Goal: Task Accomplishment & Management: Use online tool/utility

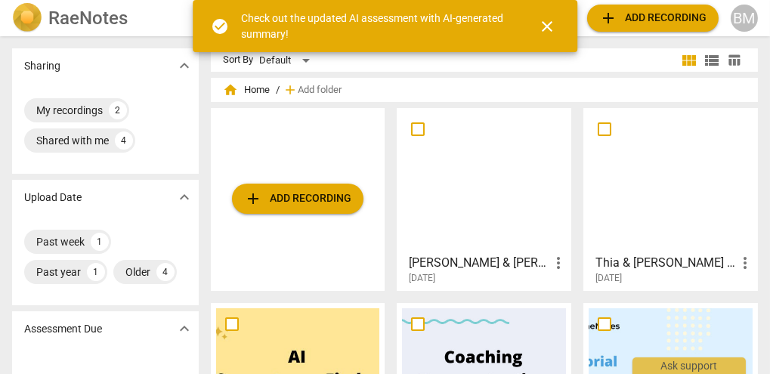
click at [316, 201] on span "add Add recording" at bounding box center [297, 199] width 107 height 18
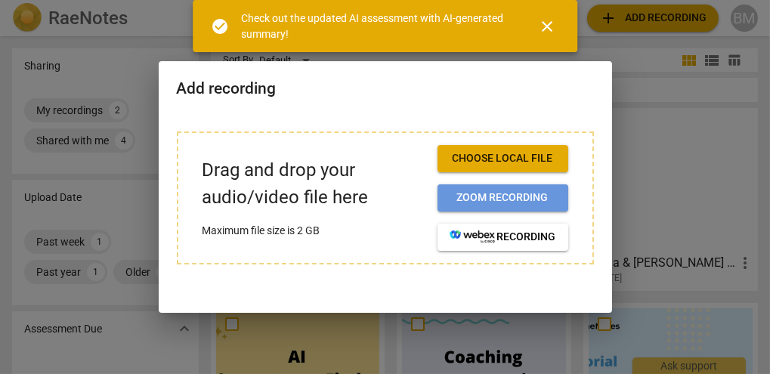
click at [482, 195] on span "Zoom recording" at bounding box center [502, 197] width 106 height 15
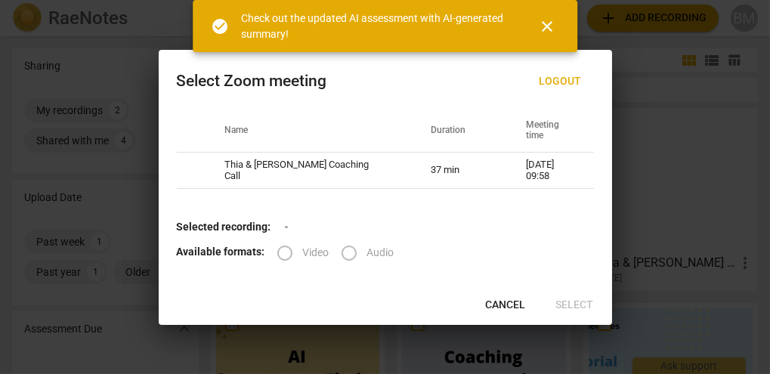
click at [551, 26] on span "close" at bounding box center [547, 26] width 18 height 18
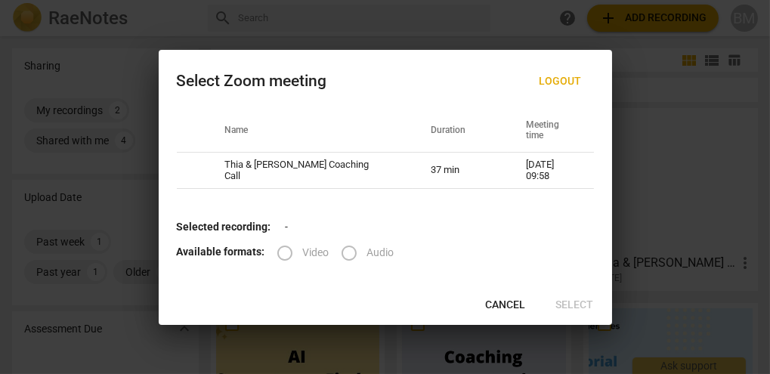
click at [508, 304] on span "Cancel" at bounding box center [506, 305] width 40 height 15
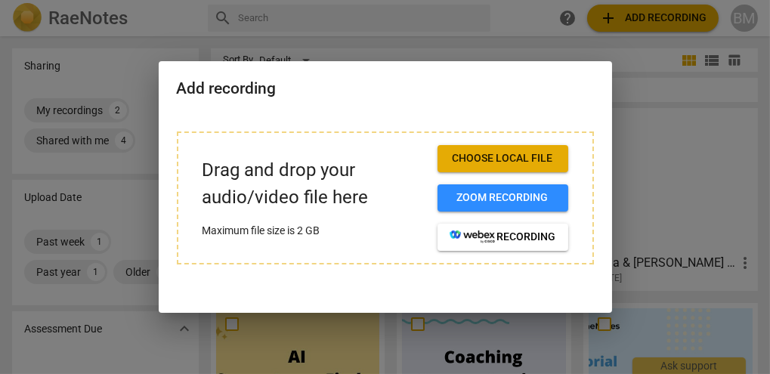
click at [501, 153] on span "Choose local file" at bounding box center [502, 158] width 106 height 15
click at [520, 159] on span "Choose local file" at bounding box center [502, 158] width 106 height 15
click at [506, 153] on span "Choose local file" at bounding box center [502, 158] width 106 height 15
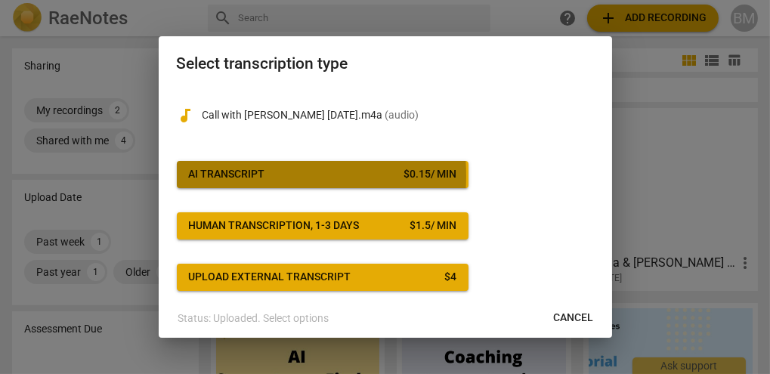
click at [230, 176] on div "AI Transcript" at bounding box center [227, 174] width 76 height 15
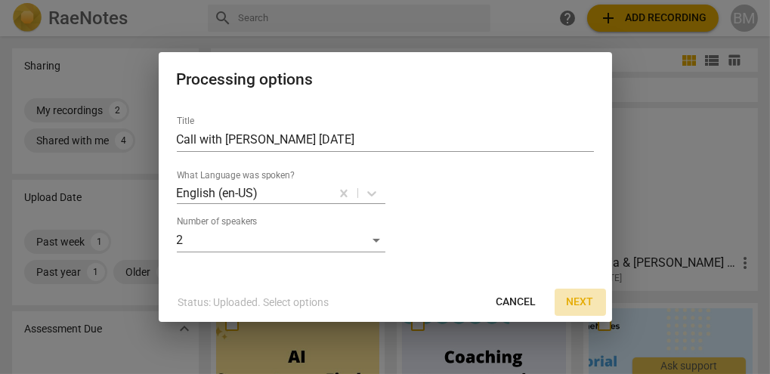
click at [580, 297] on span "Next" at bounding box center [579, 302] width 27 height 15
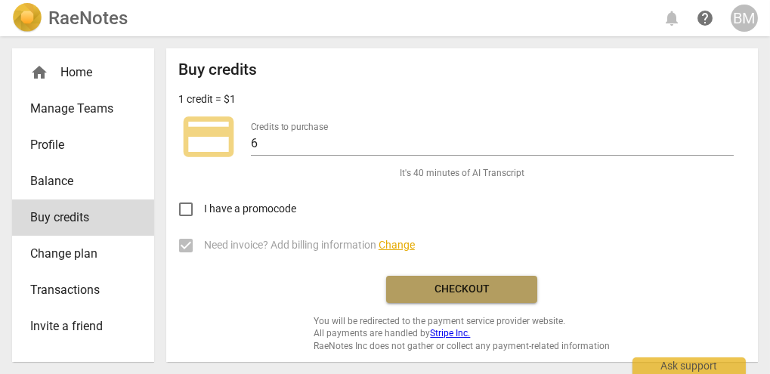
click at [454, 292] on span "Checkout" at bounding box center [461, 289] width 127 height 15
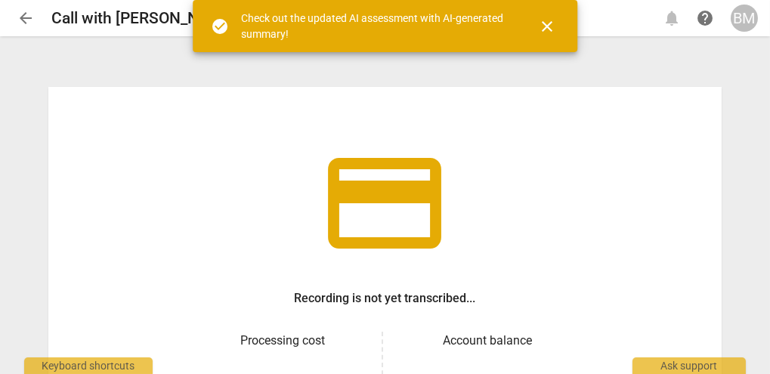
scroll to position [221, 0]
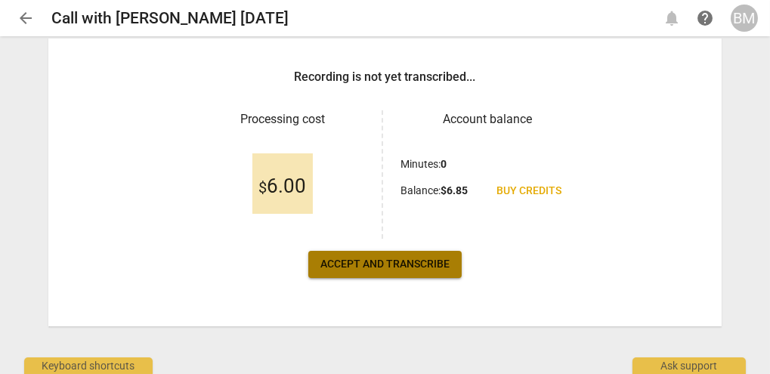
click at [405, 265] on span "Accept and transcribe" at bounding box center [384, 264] width 129 height 15
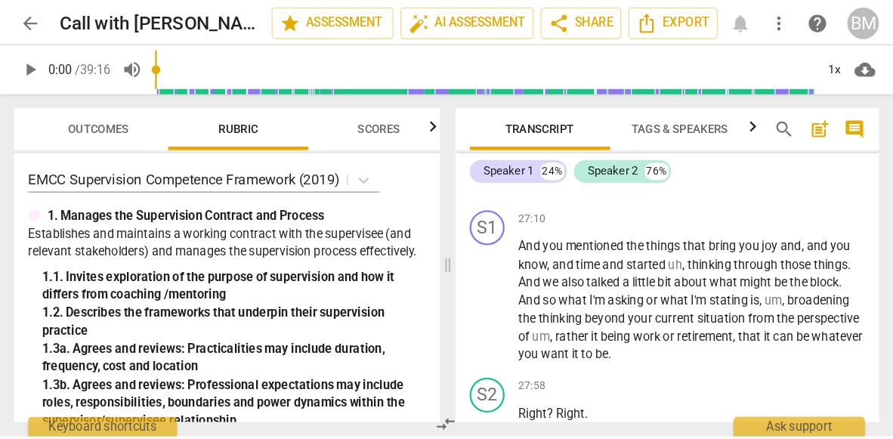
scroll to position [6872, 0]
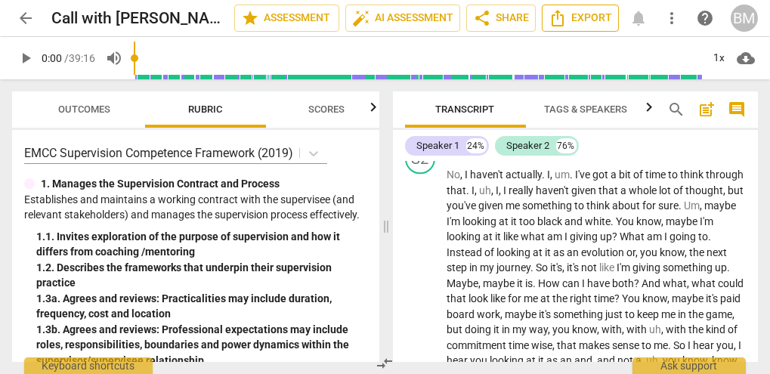
click at [618, 10] on button "Export" at bounding box center [579, 18] width 77 height 27
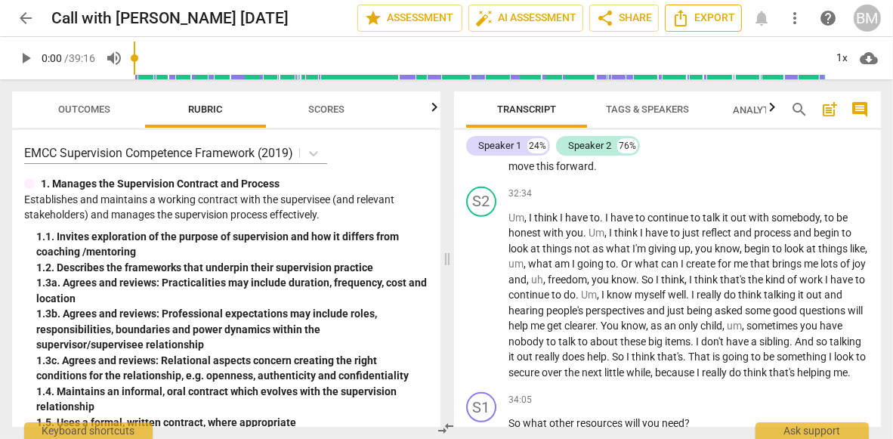
scroll to position [6082, 0]
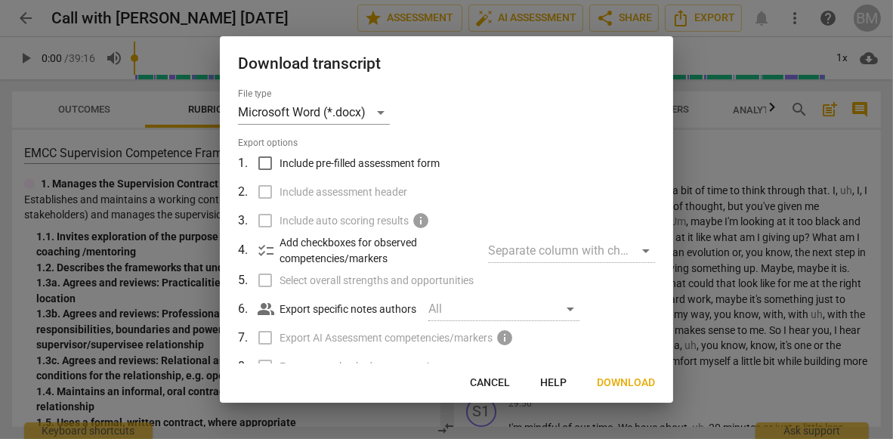
click at [499, 373] on span "Cancel" at bounding box center [490, 382] width 40 height 15
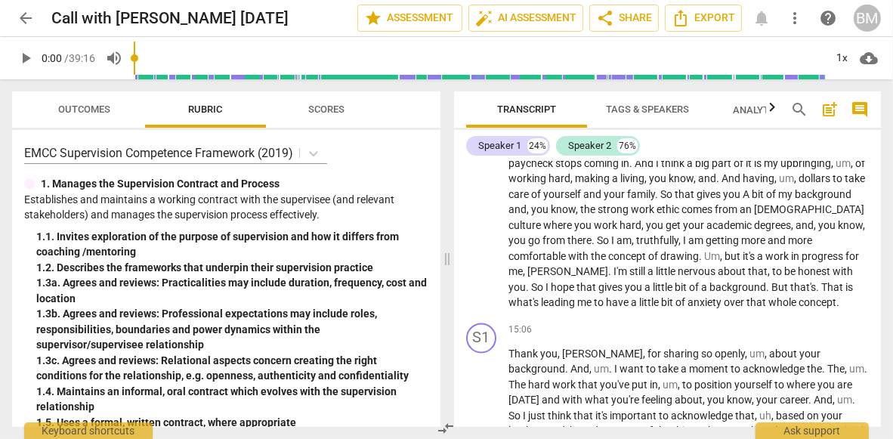
scroll to position [3464, 0]
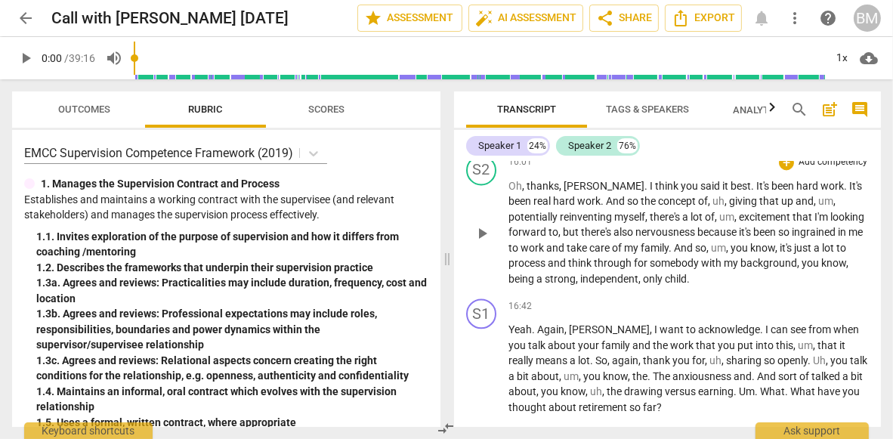
click at [769, 273] on div "S2 play_arrow pause 16:01 + Add competency keyboard_arrow_right Oh , thanks , B…" at bounding box center [667, 221] width 427 height 144
drag, startPoint x: 875, startPoint y: 273, endPoint x: 875, endPoint y: 290, distance: 16.6
click at [769, 290] on div "S2 play_arrow pause 16:01 + Add competency keyboard_arrow_right Oh , thanks , B…" at bounding box center [667, 221] width 427 height 144
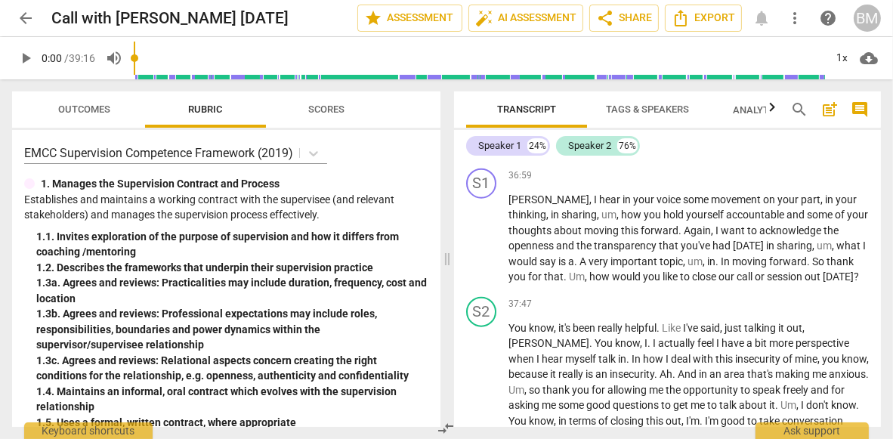
scroll to position [8048, 0]
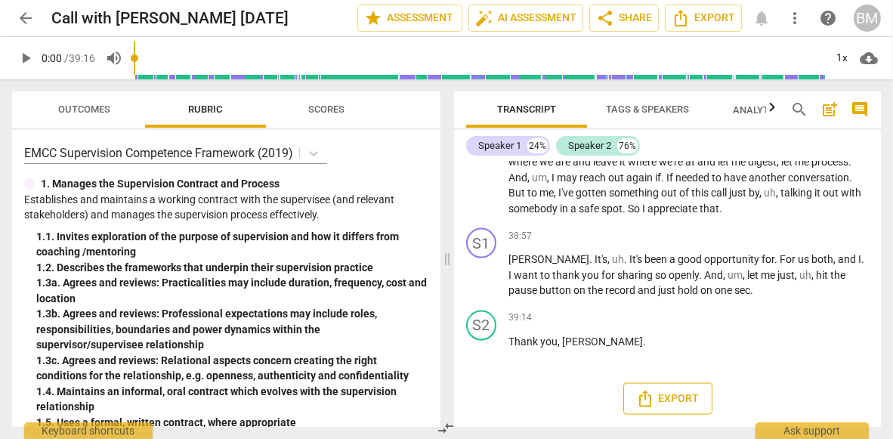
click at [665, 373] on span "Export" at bounding box center [667, 399] width 63 height 18
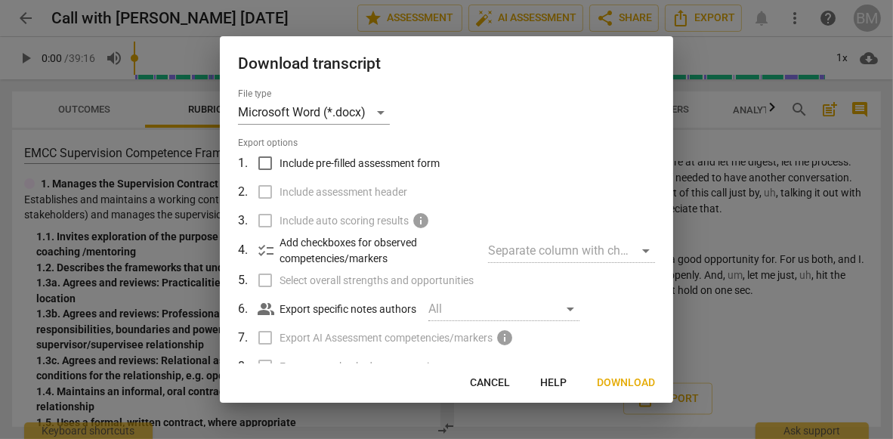
click at [621, 373] on span "Download" at bounding box center [626, 382] width 58 height 15
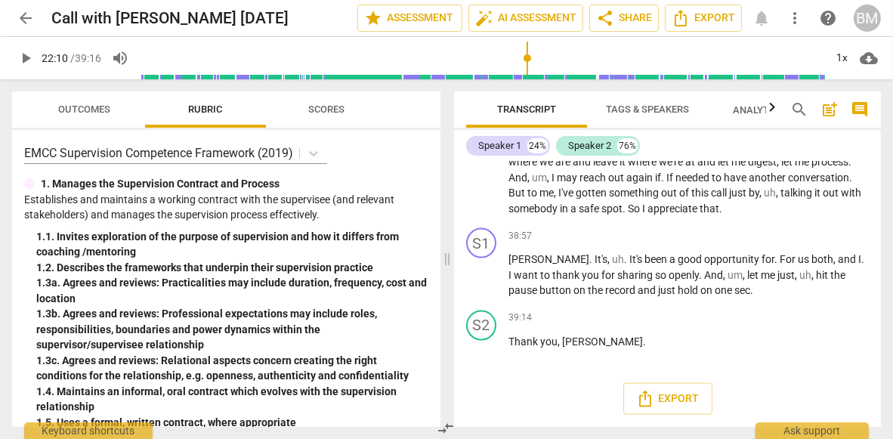
drag, startPoint x: 761, startPoint y: 22, endPoint x: 527, endPoint y: 79, distance: 240.9
type input "1330"
click at [527, 79] on input "range" at bounding box center [482, 58] width 685 height 48
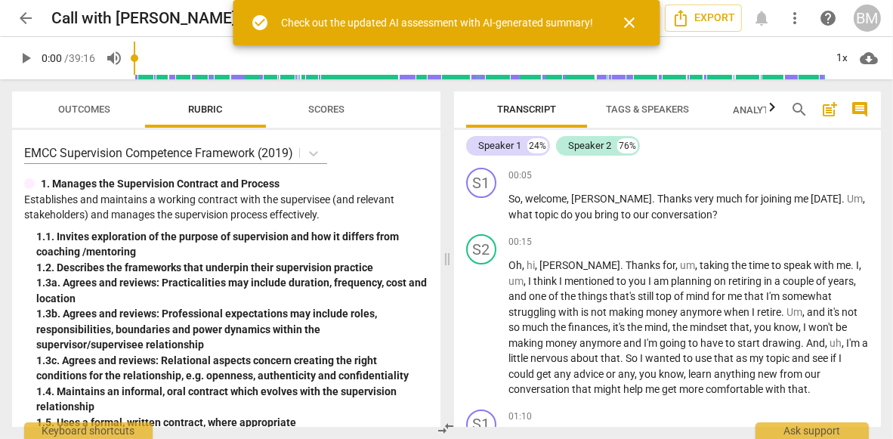
click at [628, 17] on span "close" at bounding box center [630, 23] width 18 height 18
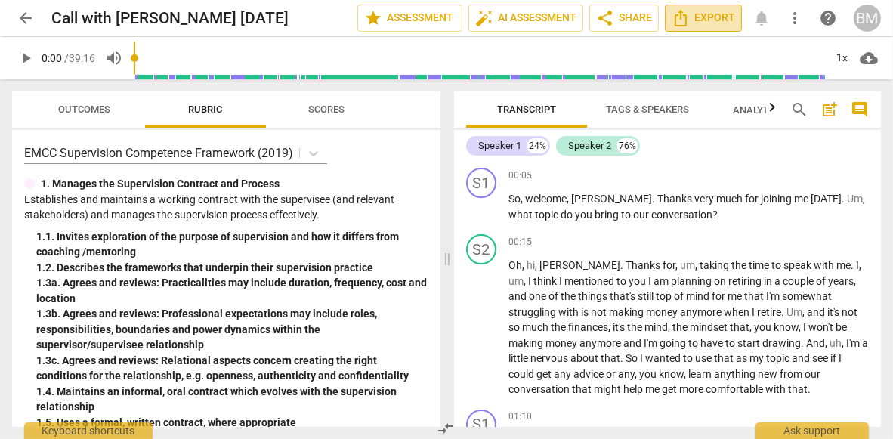
click at [696, 17] on span "Export" at bounding box center [702, 18] width 63 height 18
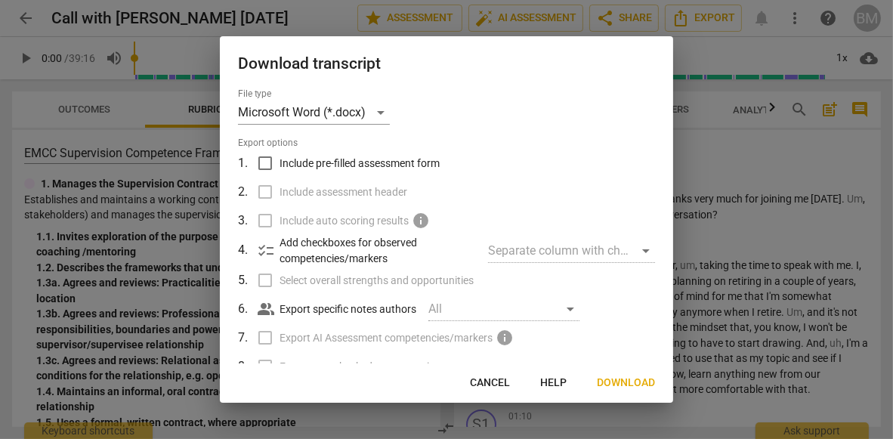
click at [611, 381] on span "Download" at bounding box center [626, 382] width 58 height 15
